Goal: Use online tool/utility: Utilize a website feature to perform a specific function

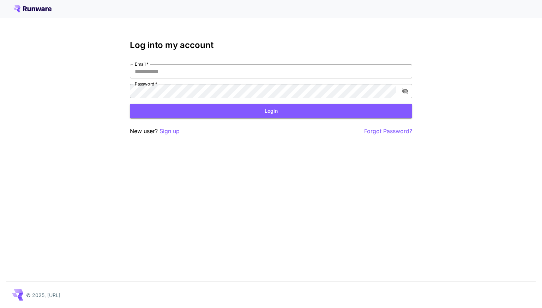
click at [181, 72] on input "Email   *" at bounding box center [271, 71] width 282 height 14
type input "**********"
click at [208, 113] on button "Login" at bounding box center [271, 111] width 282 height 14
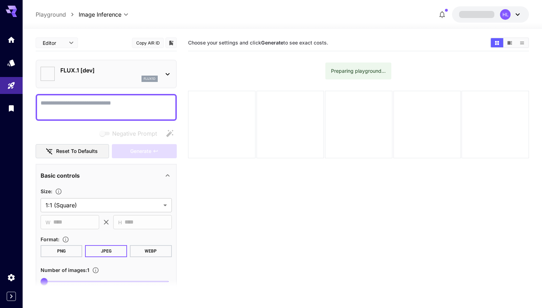
type input "**********"
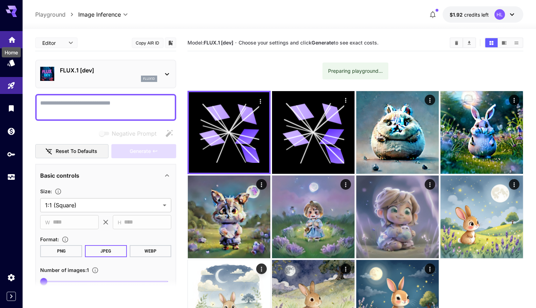
click at [15, 40] on icon "Home" at bounding box center [12, 38] width 8 height 8
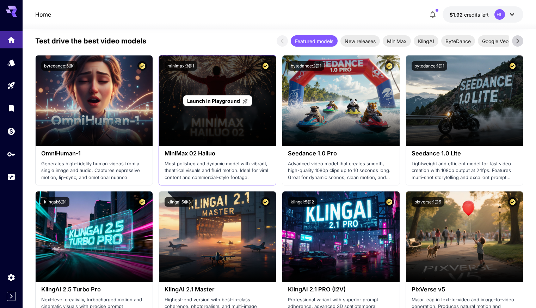
scroll to position [141, 0]
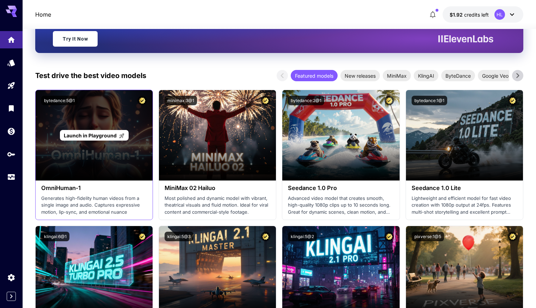
click at [96, 150] on div "Launch in Playground" at bounding box center [94, 135] width 117 height 90
click at [93, 136] on span "Launch in Playground" at bounding box center [90, 135] width 53 height 6
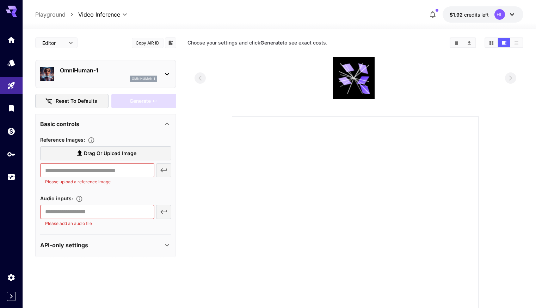
click at [155, 245] on div "API-only settings" at bounding box center [101, 245] width 123 height 8
click at [169, 75] on icon at bounding box center [167, 74] width 8 height 8
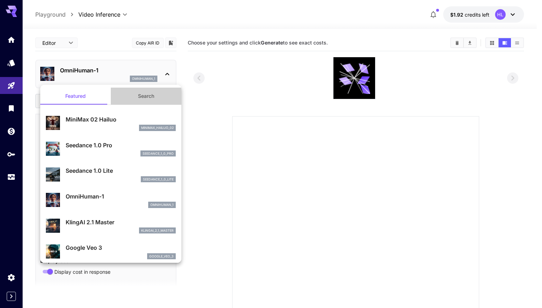
click at [150, 96] on button "Search" at bounding box center [146, 95] width 71 height 17
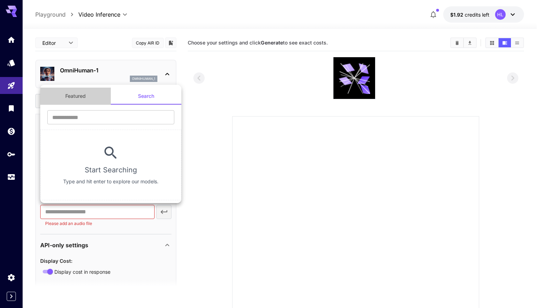
click at [79, 97] on button "Featured" at bounding box center [75, 95] width 71 height 17
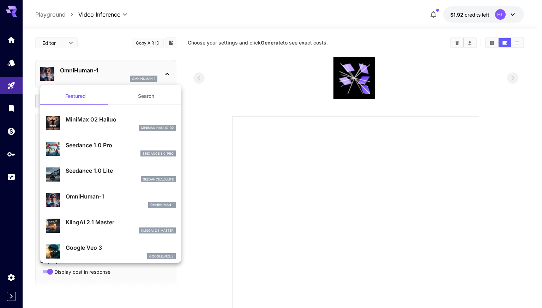
click at [179, 69] on div at bounding box center [271, 154] width 542 height 308
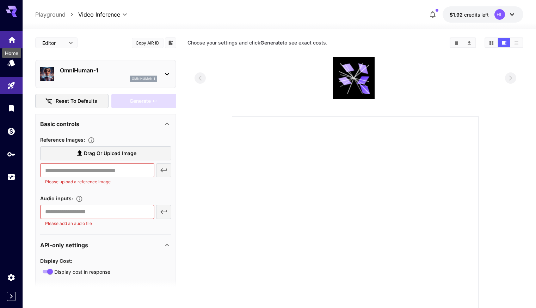
click at [11, 38] on icon "Home" at bounding box center [11, 38] width 7 height 6
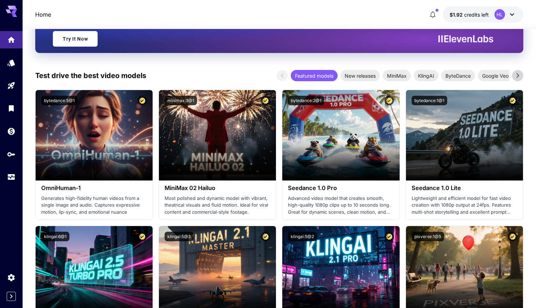
scroll to position [212, 0]
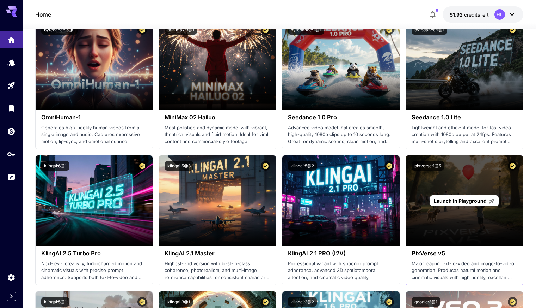
click at [466, 202] on span "Launch in Playground" at bounding box center [460, 201] width 53 height 6
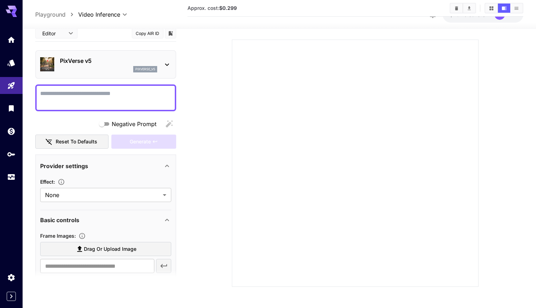
click at [166, 65] on icon at bounding box center [167, 64] width 4 height 2
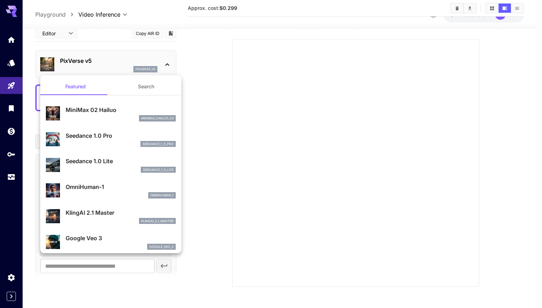
click at [166, 65] on div at bounding box center [271, 154] width 542 height 308
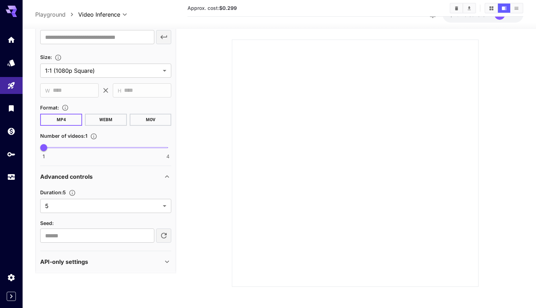
scroll to position [232, 0]
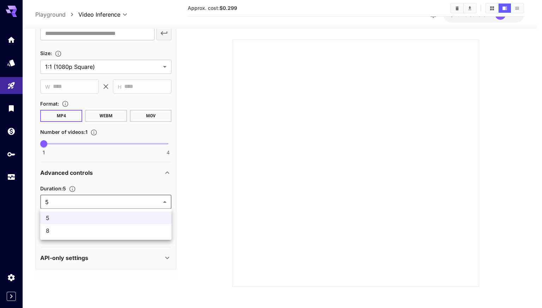
click at [130, 204] on body "**********" at bounding box center [271, 115] width 542 height 384
click at [70, 230] on span "8" at bounding box center [106, 230] width 120 height 8
type input "*"
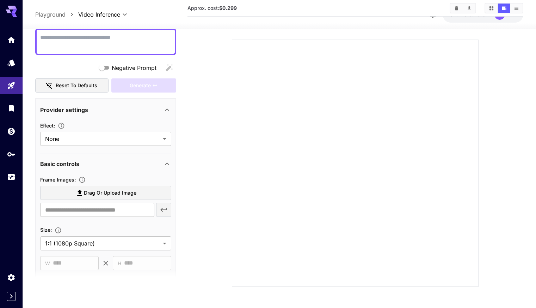
scroll to position [162, 0]
